Goal: Task Accomplishment & Management: Complete application form

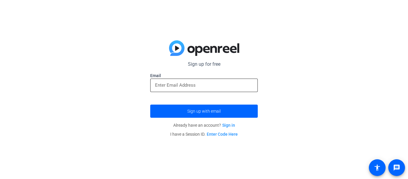
click at [209, 86] on input "email" at bounding box center [204, 85] width 98 height 7
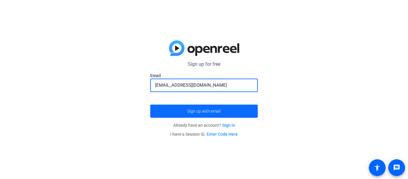
type input "[EMAIL_ADDRESS][DOMAIN_NAME]"
click at [251, 106] on span "submit" at bounding box center [204, 111] width 108 height 14
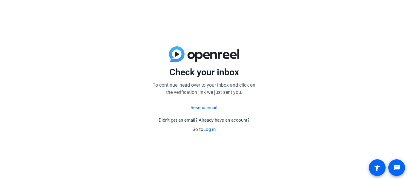
click at [201, 105] on link "Resend email" at bounding box center [204, 107] width 27 height 7
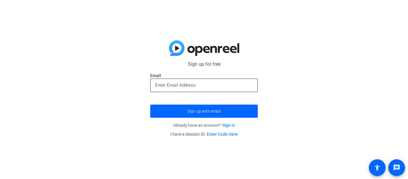
click at [219, 84] on input "email" at bounding box center [204, 85] width 98 height 7
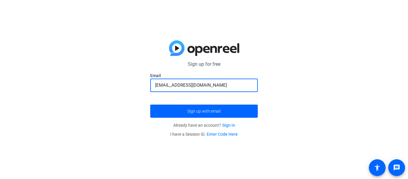
click at [198, 85] on input "[EMAIL_ADDRESS][DOMAIN_NAME]" at bounding box center [204, 85] width 98 height 7
type input "[EMAIL_ADDRESS][DOMAIN_NAME]"
click at [220, 111] on span "Sign up with email" at bounding box center [203, 111] width 33 height 0
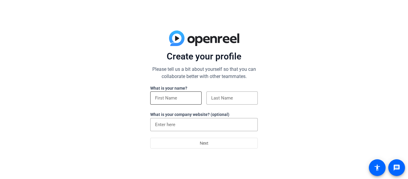
click at [191, 100] on input at bounding box center [176, 97] width 42 height 7
